Goal: Check status: Check status

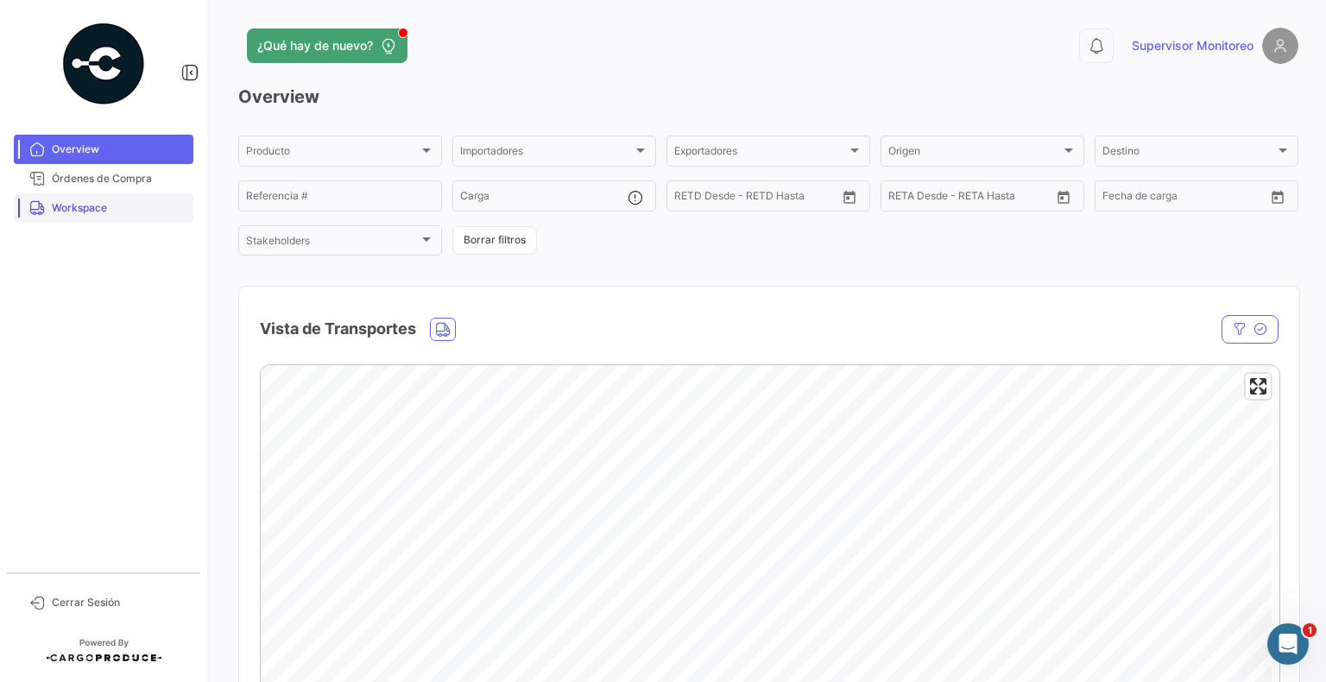
click at [62, 217] on link "Workspace" at bounding box center [104, 207] width 180 height 29
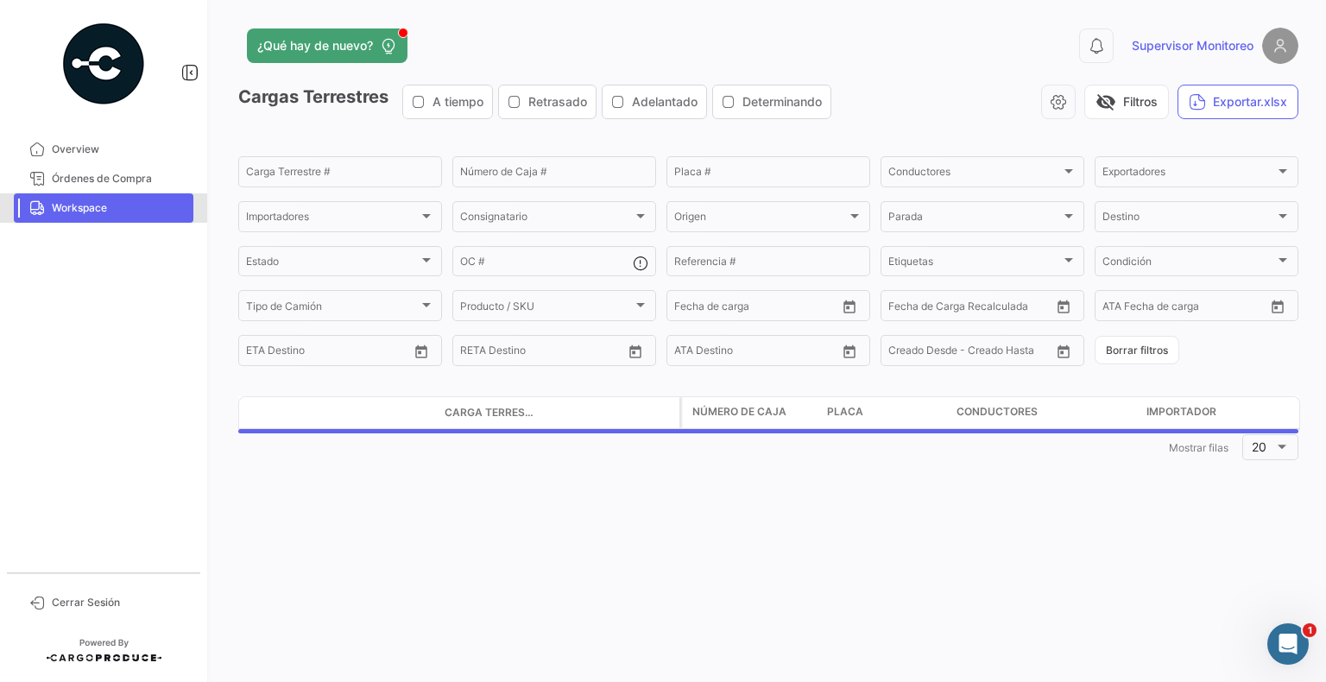
click at [76, 206] on span "Workspace" at bounding box center [119, 208] width 135 height 16
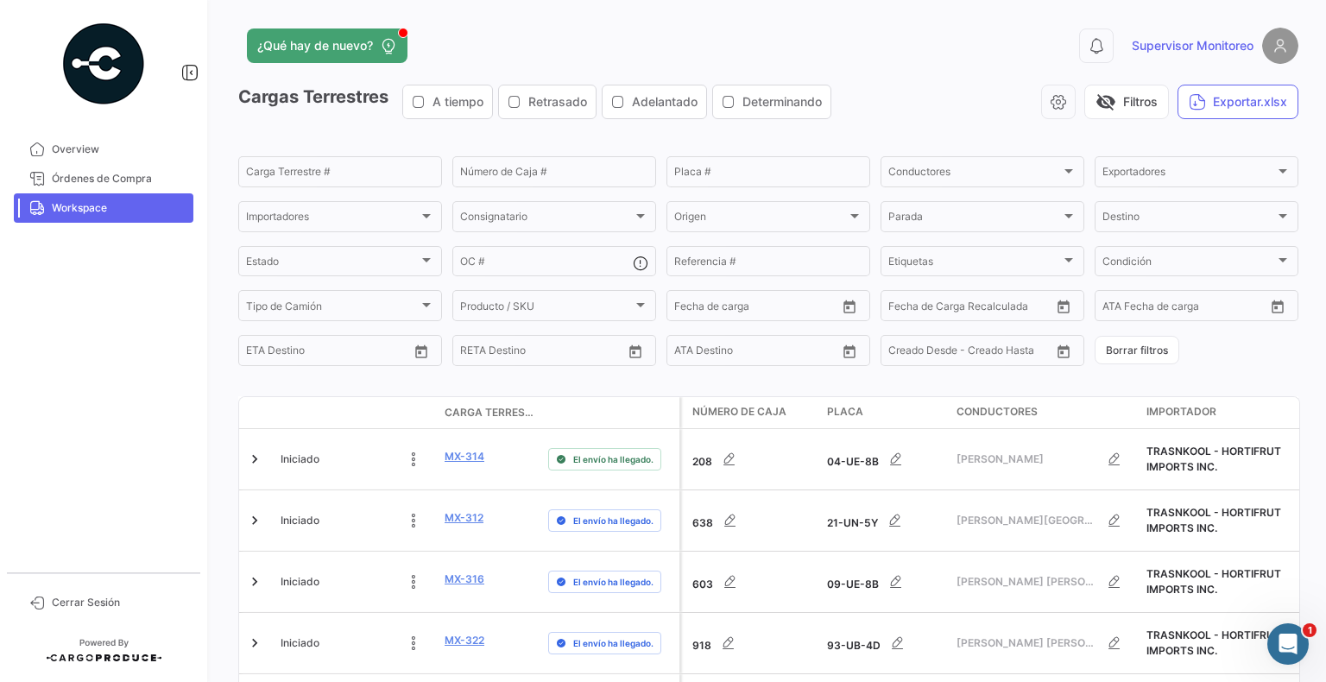
click at [117, 205] on span "Workspace" at bounding box center [119, 208] width 135 height 16
click at [116, 195] on link "Workspace" at bounding box center [104, 207] width 180 height 29
click at [83, 202] on span "Workspace" at bounding box center [119, 208] width 135 height 16
click at [100, 185] on span "Órdenes de Compra" at bounding box center [119, 179] width 135 height 16
click at [90, 150] on span "Overview" at bounding box center [119, 150] width 135 height 16
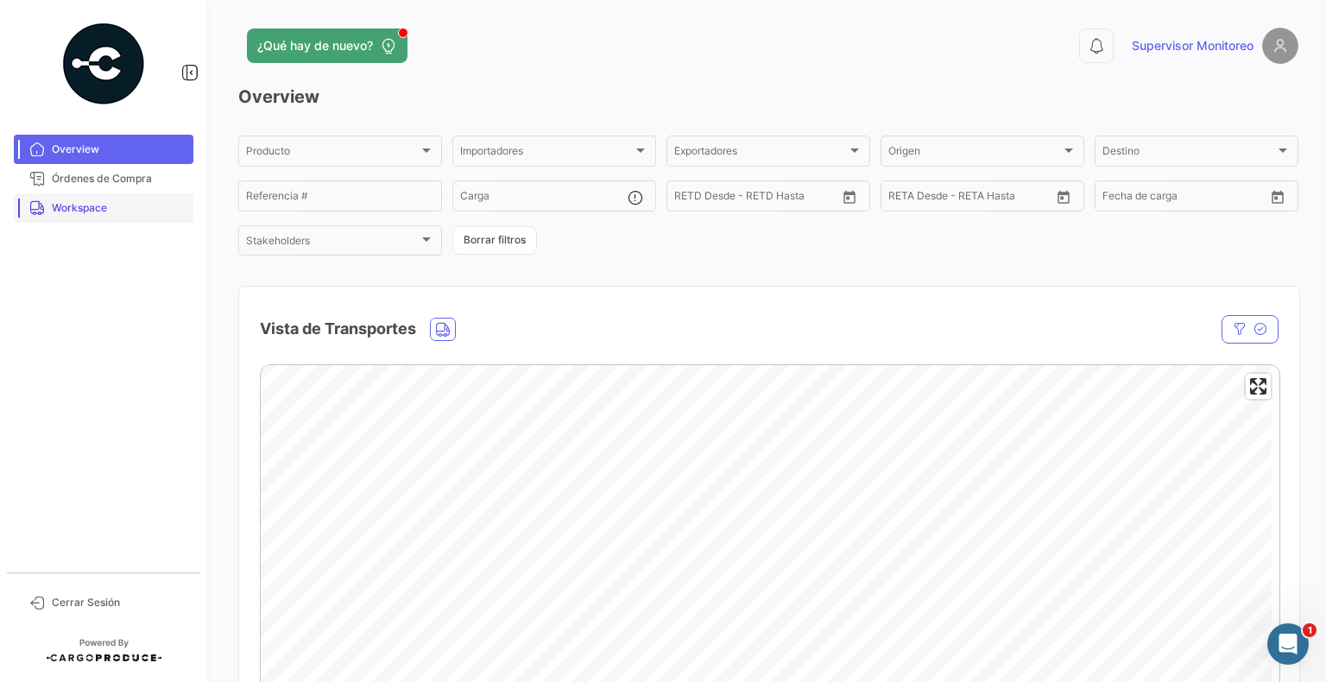
click at [66, 222] on link "Workspace" at bounding box center [104, 207] width 180 height 29
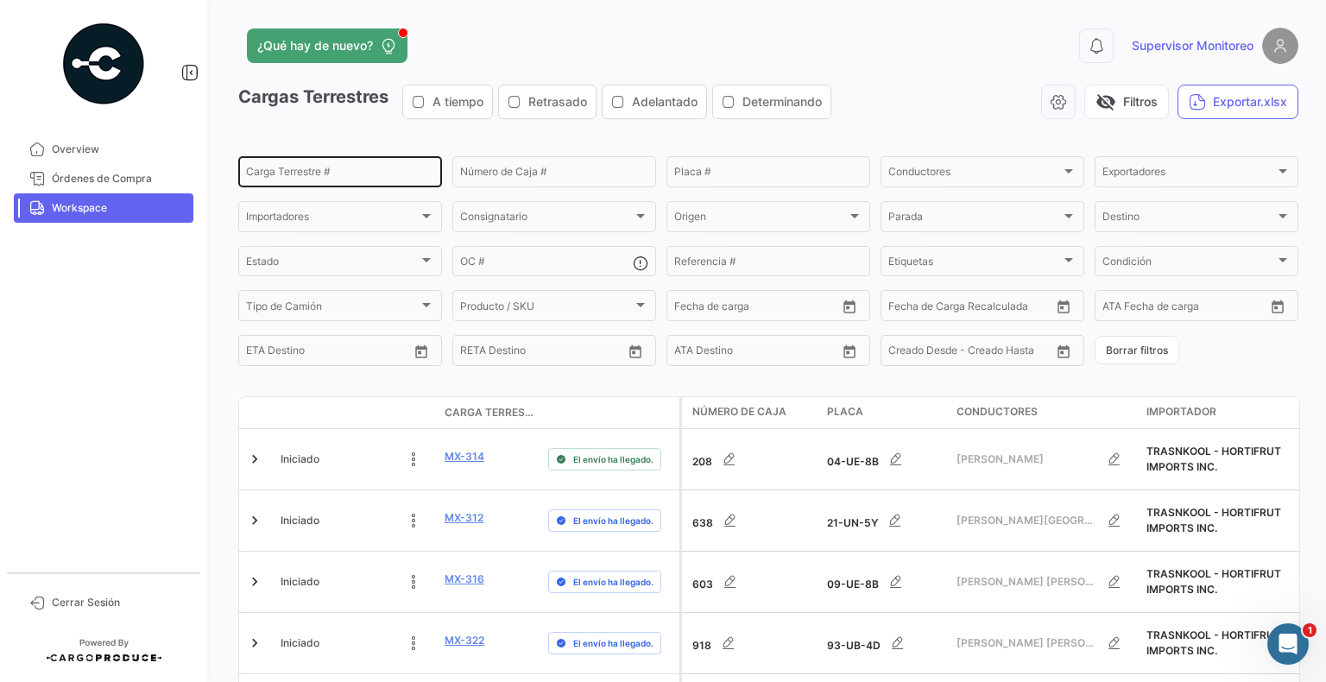
click at [315, 164] on div "Carga Terrestre #" at bounding box center [340, 171] width 188 height 34
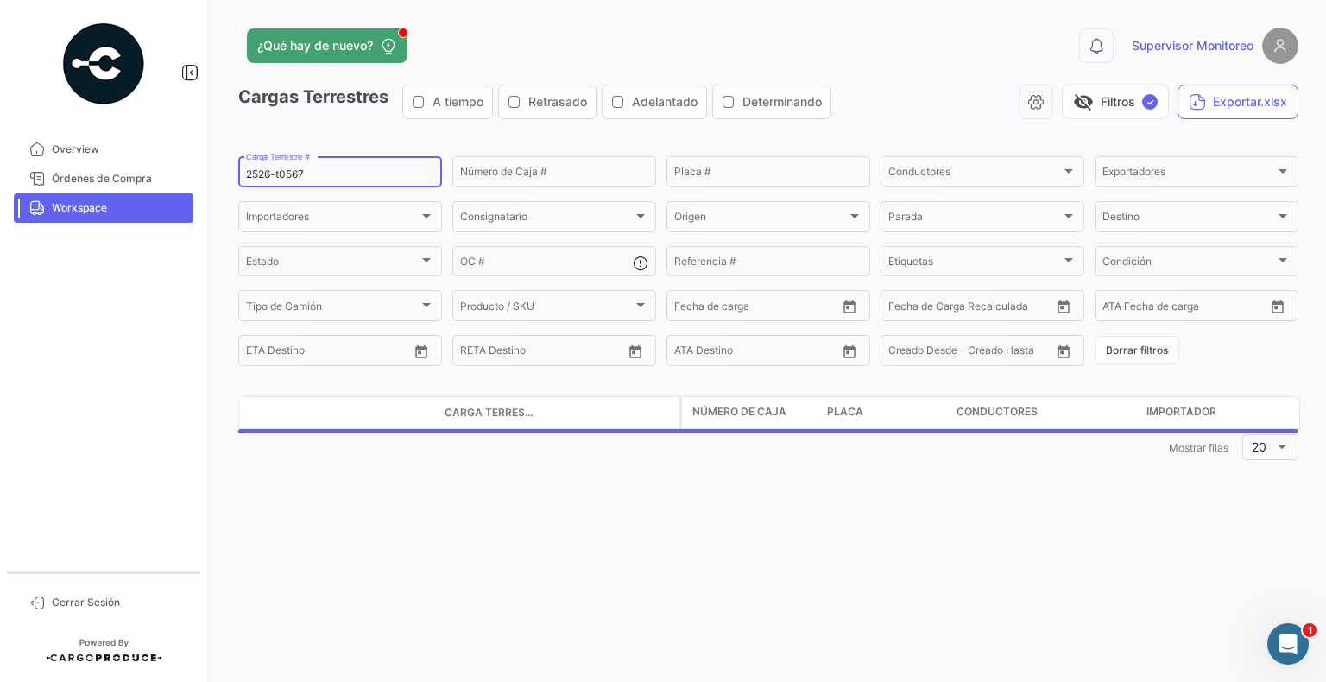
click at [281, 169] on input "2526-t0567" at bounding box center [340, 174] width 188 height 12
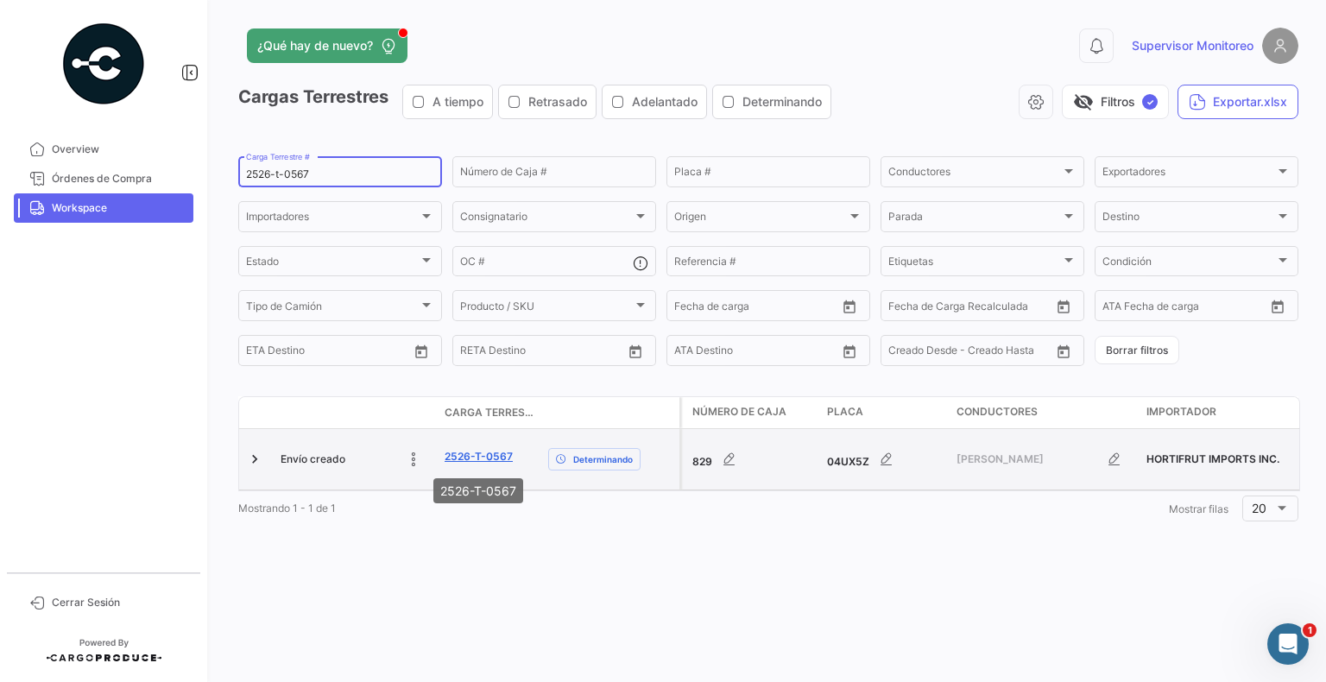
type input "2526-t-0567"
click at [498, 461] on link "2526-T-0567" at bounding box center [478, 457] width 68 height 16
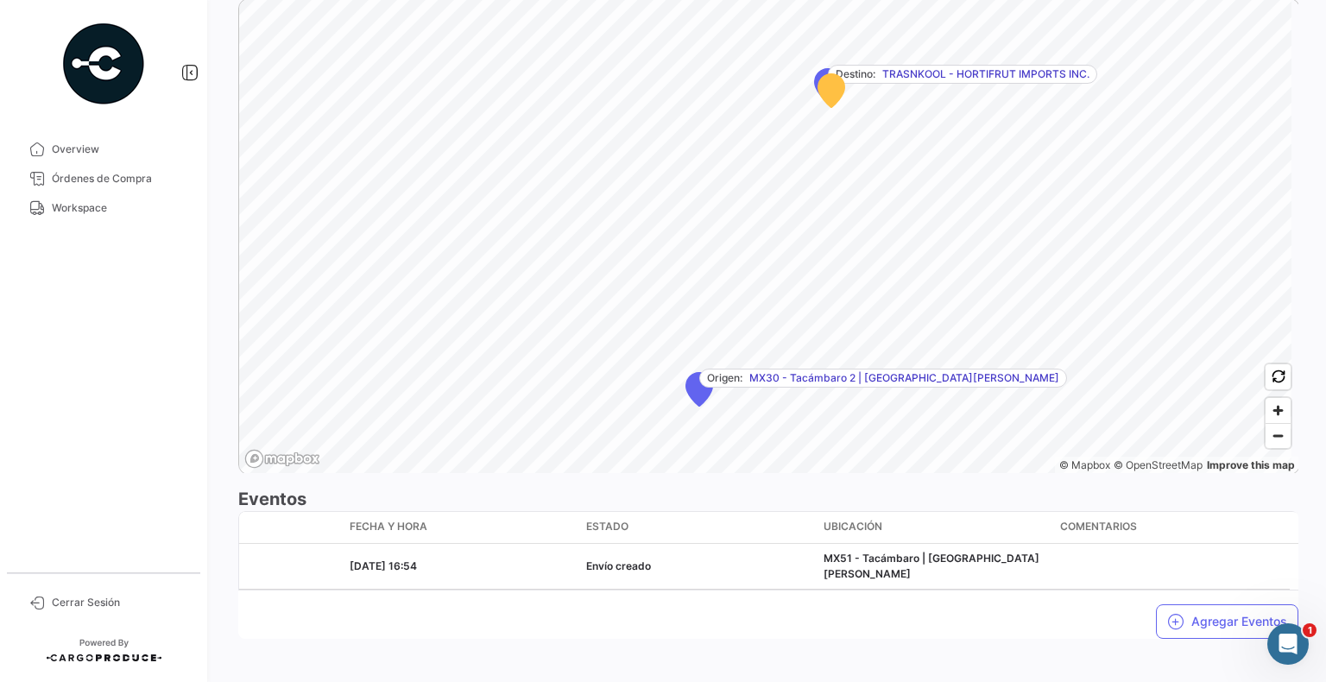
scroll to position [1031, 0]
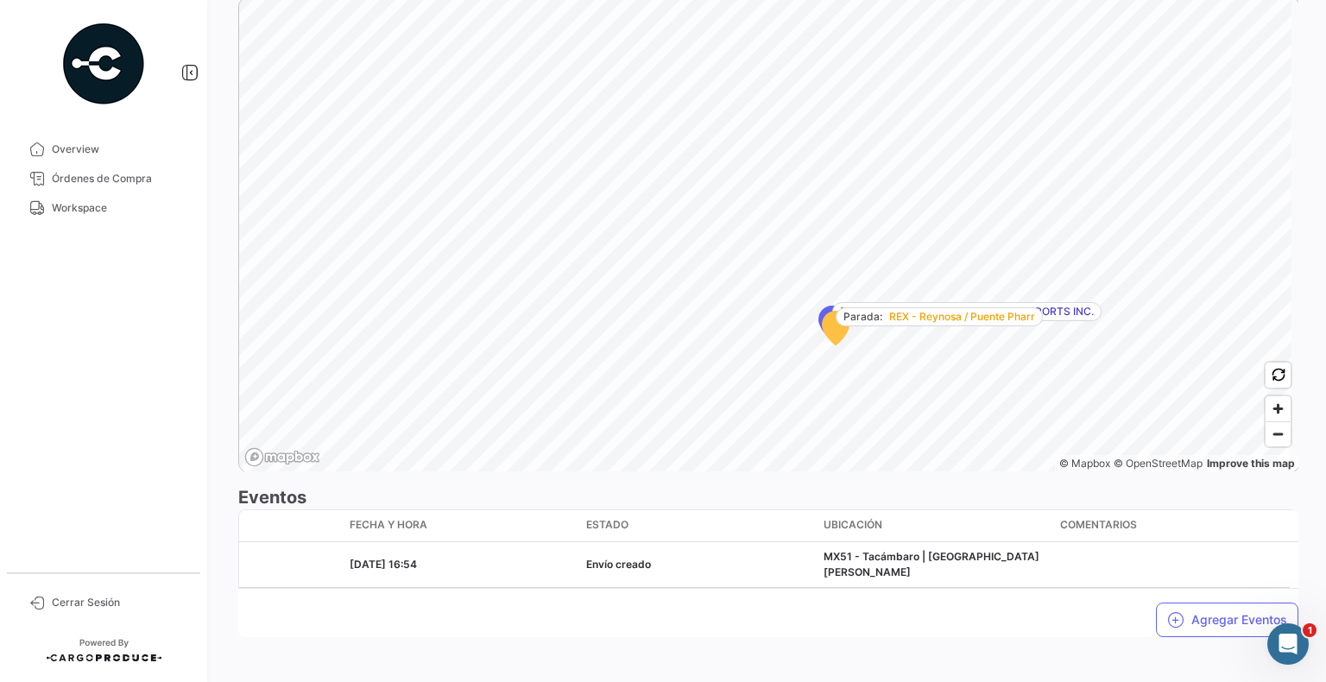
click at [830, 330] on icon "Map marker" at bounding box center [835, 329] width 26 height 34
click at [827, 337] on icon "Map marker" at bounding box center [836, 328] width 28 height 35
click at [842, 328] on icon "Map marker" at bounding box center [843, 317] width 26 height 34
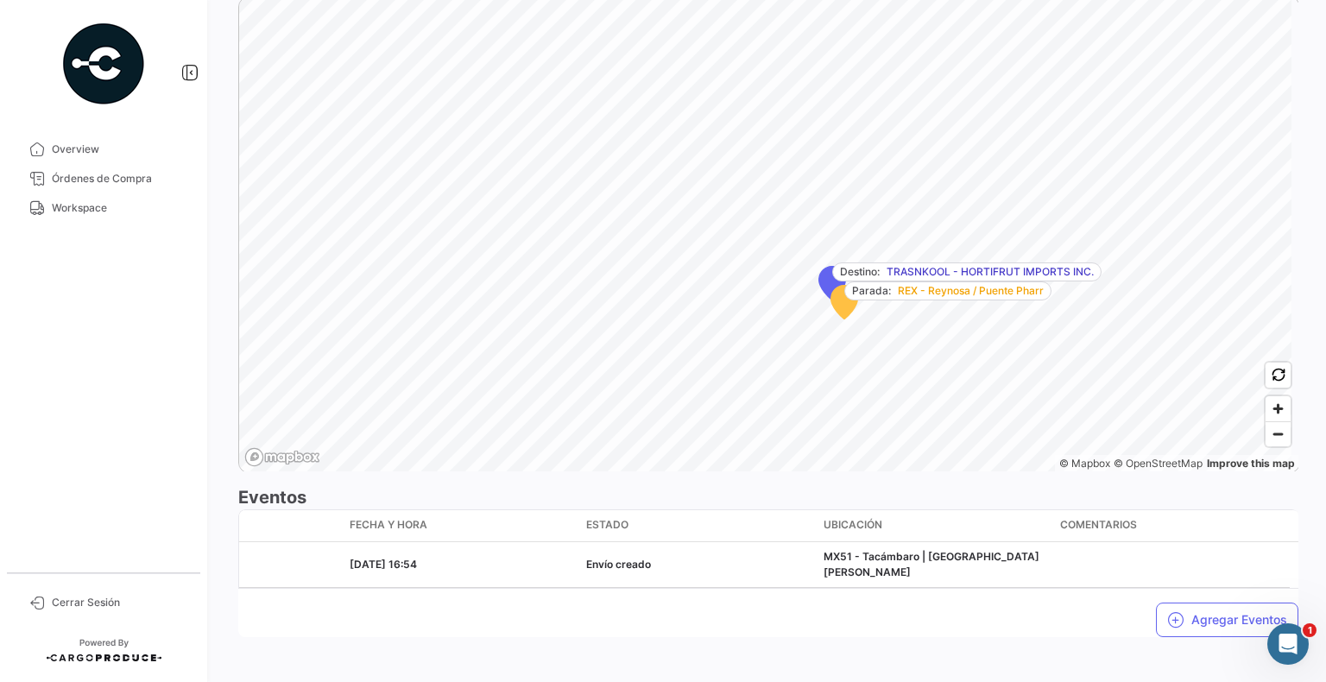
click at [844, 303] on icon "Map marker" at bounding box center [844, 303] width 26 height 34
click at [845, 303] on icon "Map marker" at bounding box center [844, 303] width 26 height 34
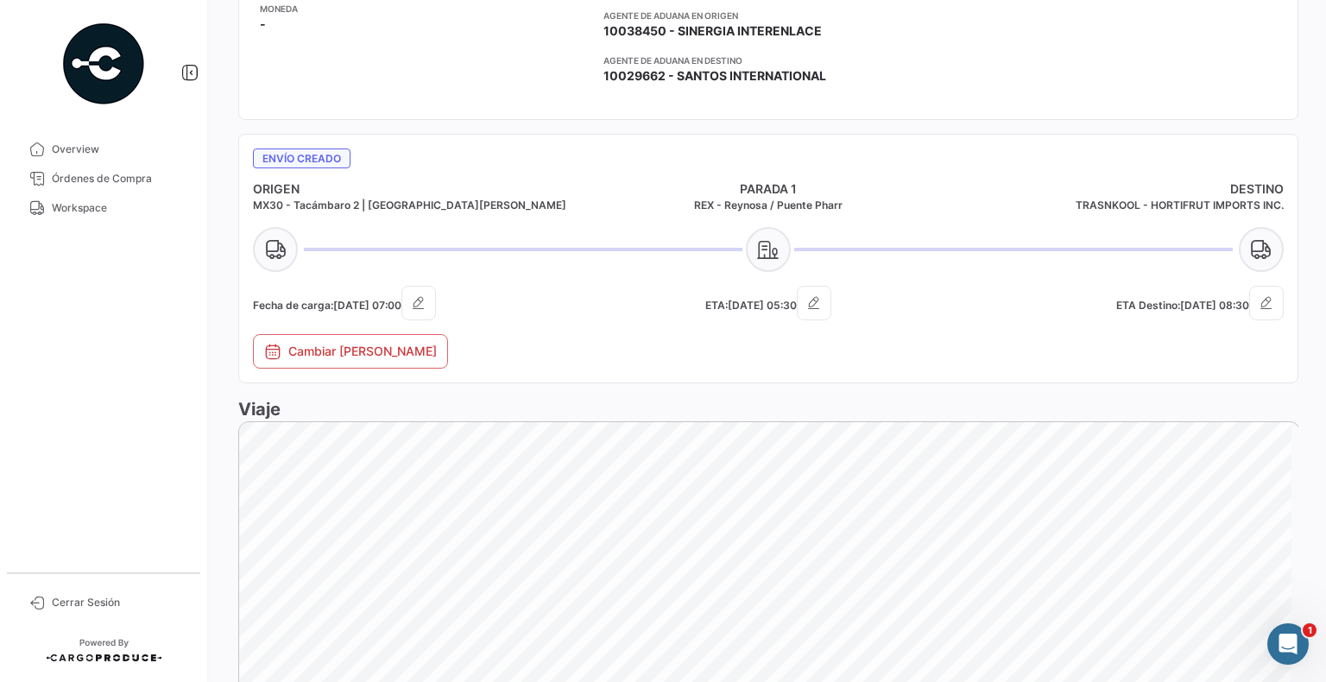
scroll to position [690, 0]
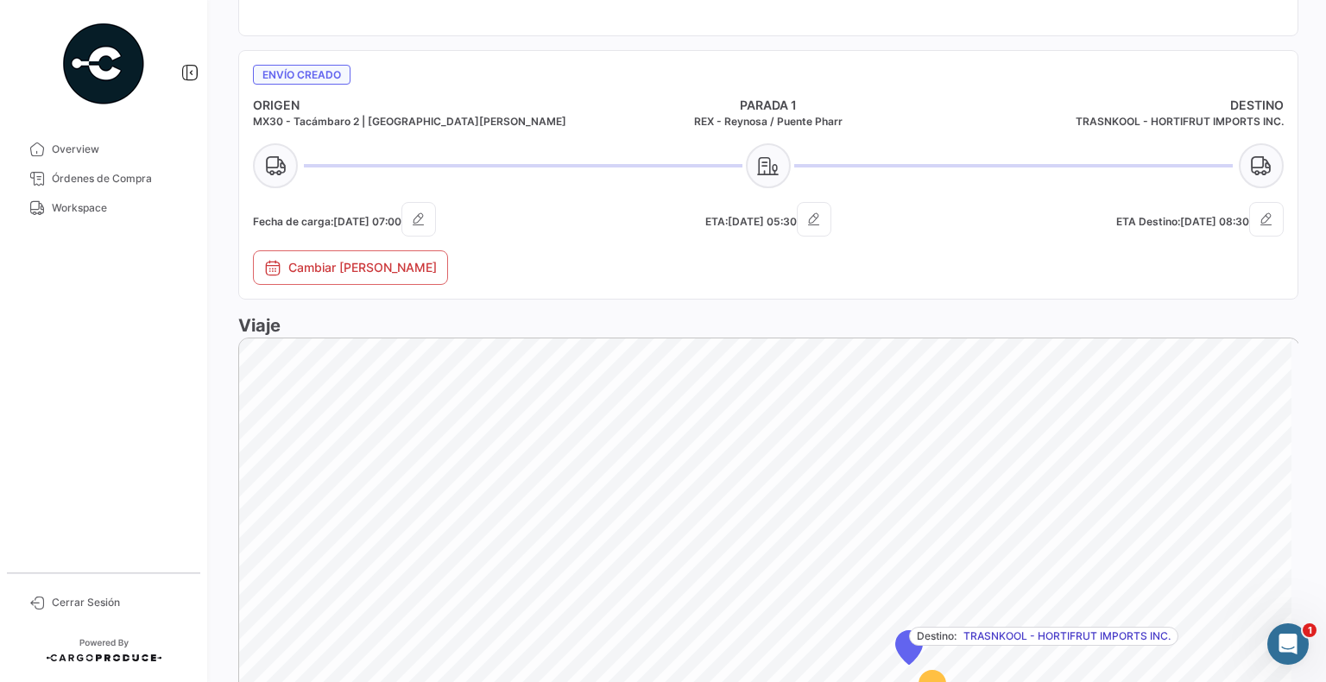
click at [763, 167] on icon at bounding box center [768, 165] width 45 height 45
